Goal: Ask a question

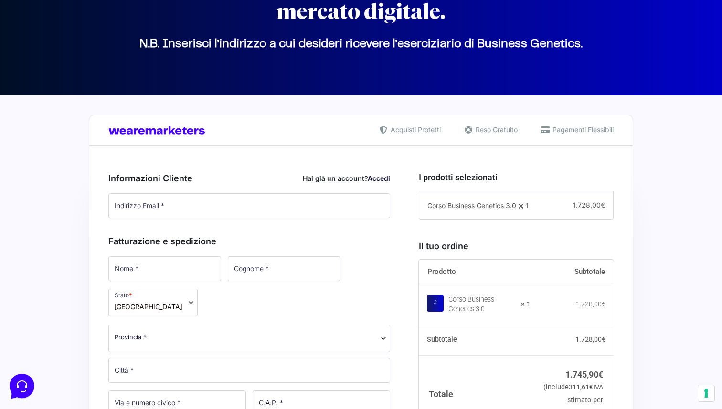
scroll to position [190, 0]
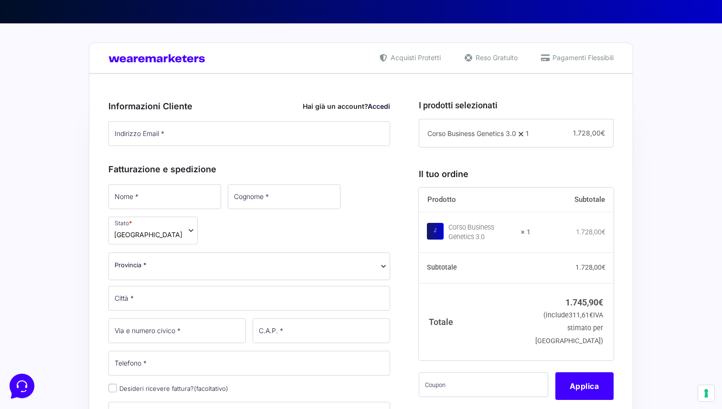
click at [552, 62] on span "Pagamenti Flessibili" at bounding box center [582, 58] width 64 height 10
click at [554, 55] on span "Pagamenti Flessibili" at bounding box center [582, 58] width 64 height 10
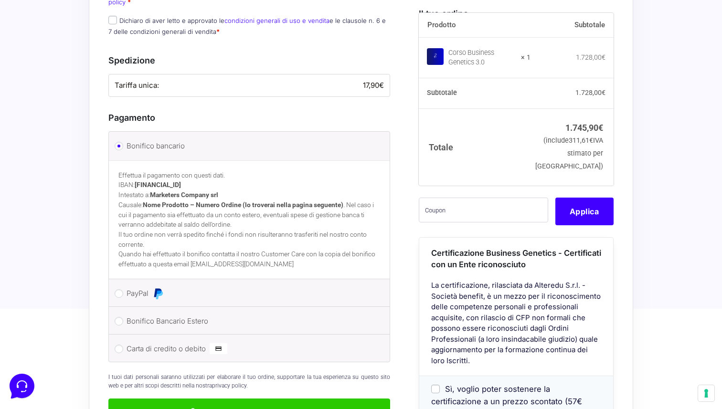
scroll to position [671, 0]
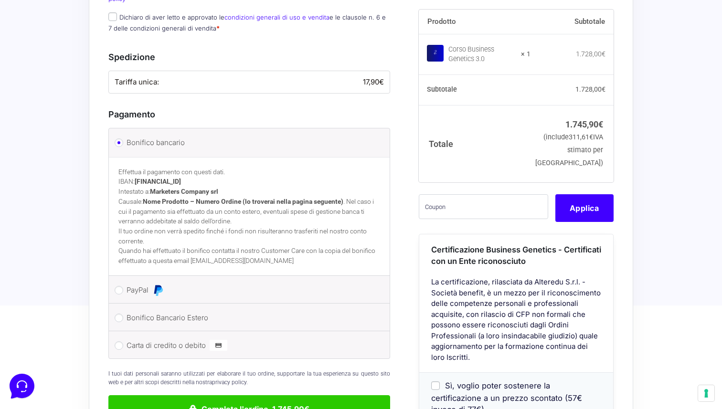
click at [117, 304] on li "Bonifico Bancario Estero Effettua il pagamento con questi dati. IBAN: [FINANCIA…" at bounding box center [249, 318] width 281 height 28
click at [117, 314] on input "Bonifico Bancario Estero" at bounding box center [119, 318] width 9 height 9
radio input "true"
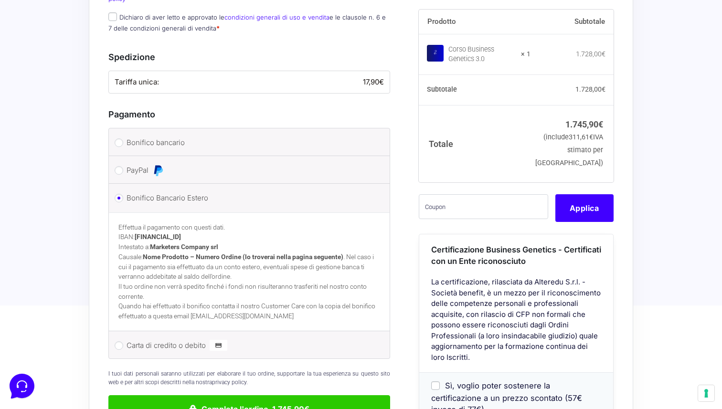
click at [122, 156] on li "PayPal Procedi al pagamento via PayPal." at bounding box center [249, 170] width 281 height 28
click at [121, 166] on input "PayPal" at bounding box center [119, 170] width 9 height 9
radio input "true"
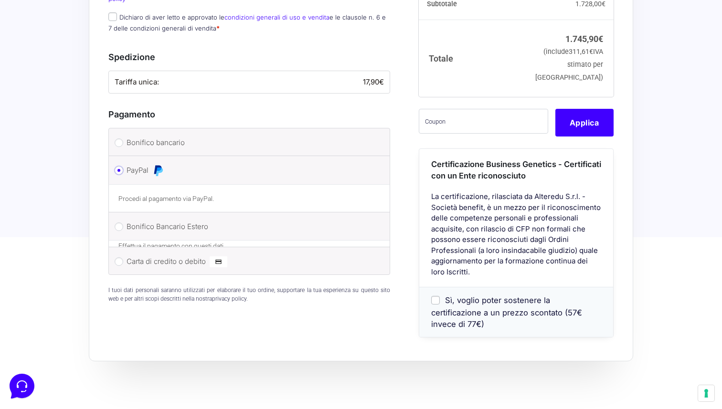
scroll to position [664, 0]
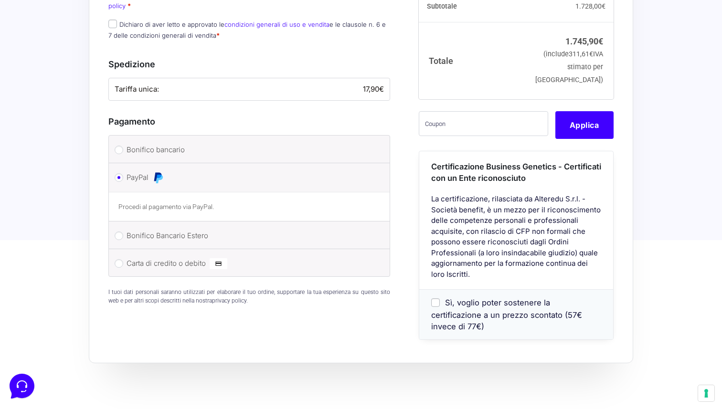
click at [119, 249] on li "Carta di credito o debito Ricorda informazioni di pagamento per gli ordini futu…" at bounding box center [249, 262] width 281 height 27
click at [119, 259] on input "Carta di credito o debito" at bounding box center [119, 263] width 9 height 9
radio input "true"
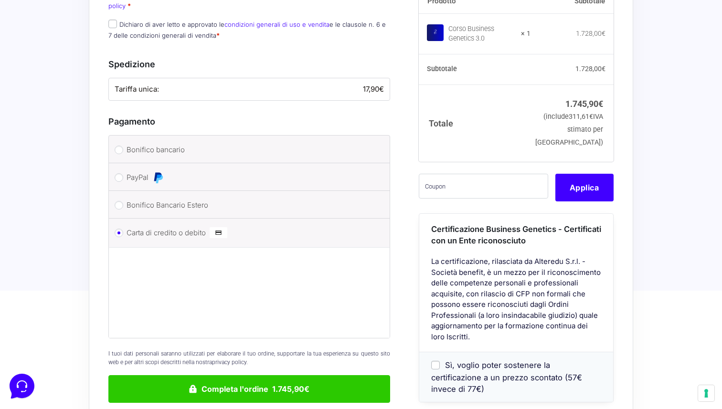
click at [122, 191] on li "Bonifico Bancario Estero Effettua il pagamento con questi dati. IBAN: [FINANCIA…" at bounding box center [249, 205] width 281 height 28
click at [121, 201] on input "Bonifico Bancario Estero" at bounding box center [119, 205] width 9 height 9
radio input "true"
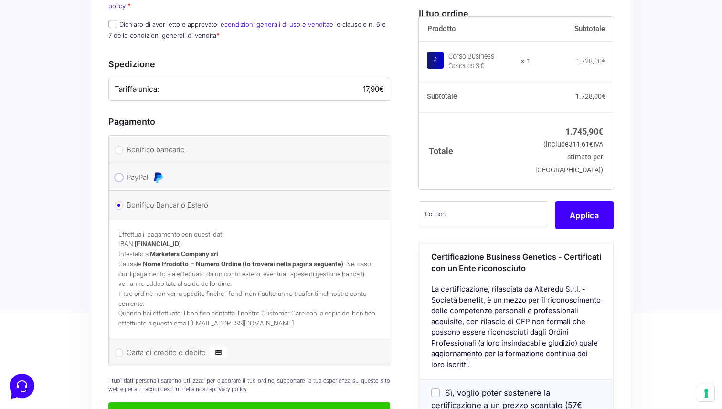
click at [117, 173] on input "PayPal" at bounding box center [119, 177] width 9 height 9
radio input "true"
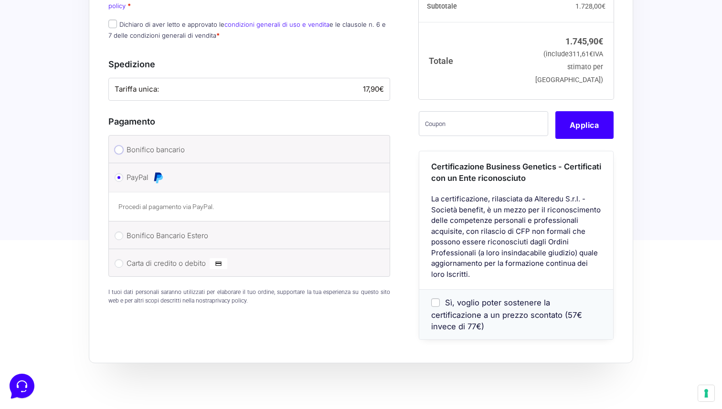
click at [120, 146] on input "Bonifico bancario" at bounding box center [119, 150] width 9 height 9
radio input "true"
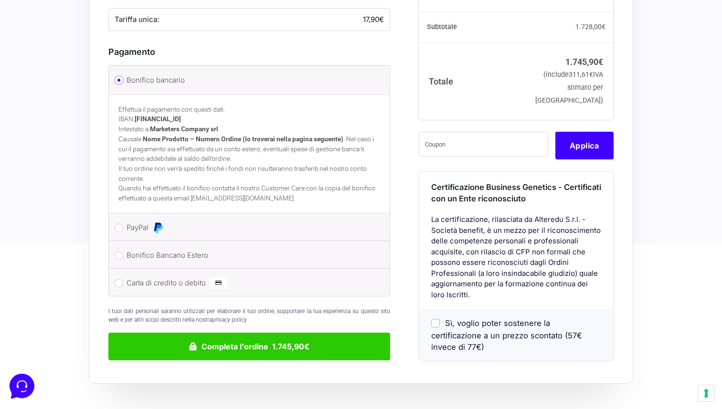
scroll to position [754, 0]
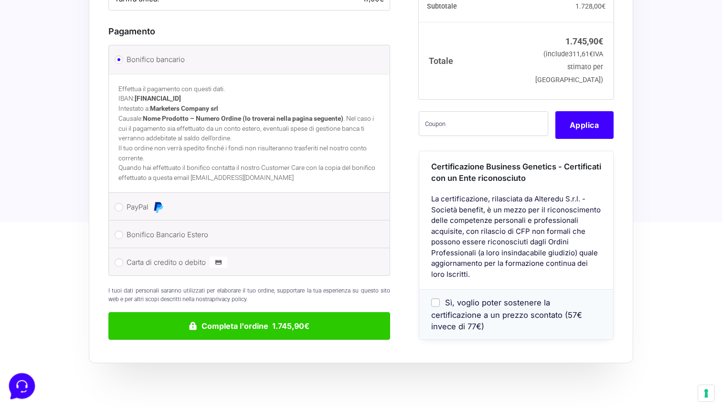
click at [22, 383] on icon at bounding box center [21, 385] width 25 height 25
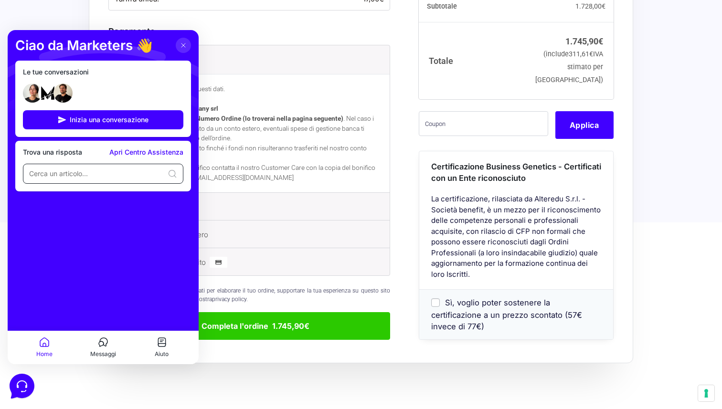
click at [79, 177] on input at bounding box center [96, 174] width 135 height 10
click at [101, 355] on p "Messaggi" at bounding box center [103, 354] width 26 height 9
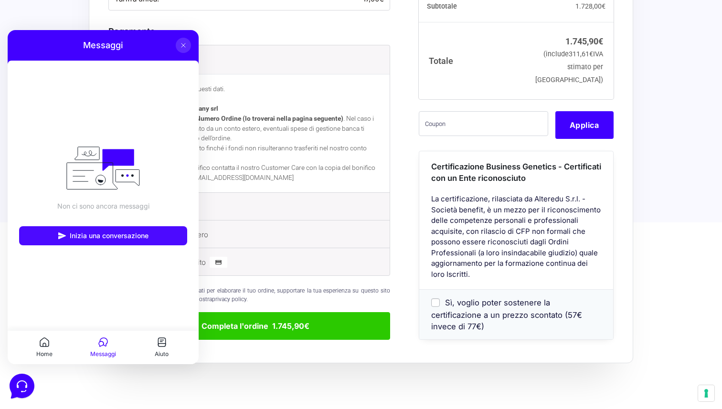
click at [98, 236] on span "Inizia una conversazione" at bounding box center [109, 236] width 79 height 8
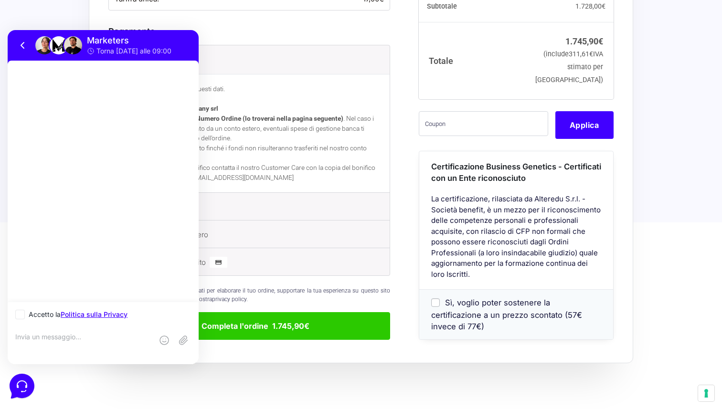
click at [19, 315] on icon at bounding box center [20, 314] width 4 height 3
click at [19, 315] on input "Accetto la Politica sulla Privacy" at bounding box center [18, 315] width 6 height 6
checkbox input "true"
click at [31, 334] on textarea at bounding box center [84, 346] width 138 height 26
click at [36, 337] on textarea "Ciao Vorrei sapere come funziona il pagamento a rate per" at bounding box center [84, 346] width 138 height 26
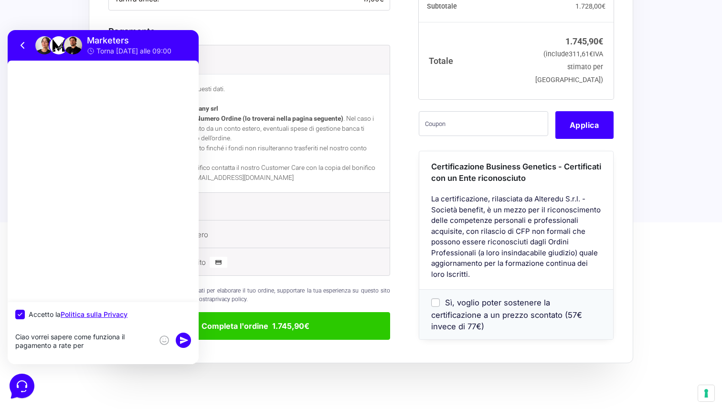
click at [87, 348] on textarea "Ciao vorrei sapere come funziona il pagamento a rate per" at bounding box center [84, 346] width 138 height 26
type textarea "Ciao vorrei sapere come funziona il pagamento a rate per BG"
